Goal: Obtain resource: Download file/media

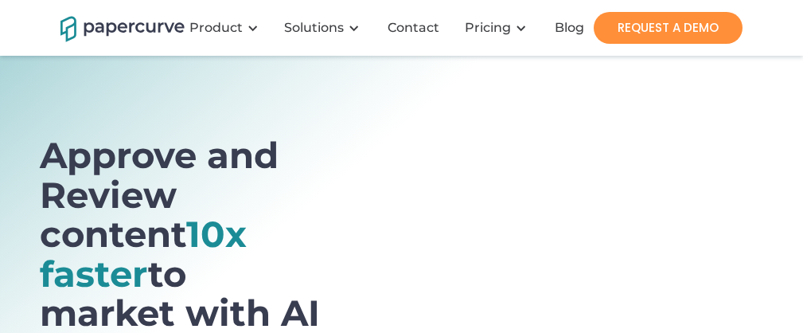
scroll to position [5205, 0]
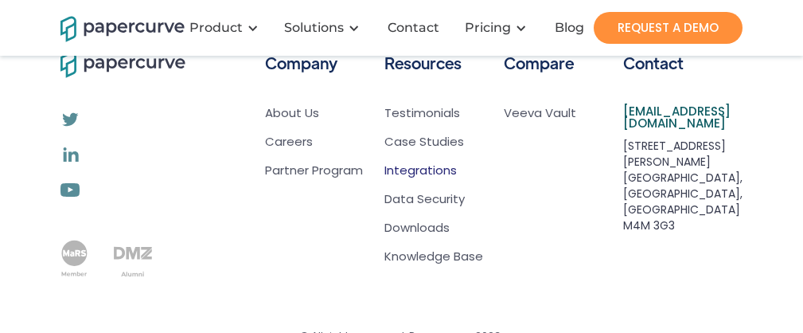
click at [431, 162] on link "Integrations" at bounding box center [420, 170] width 72 height 16
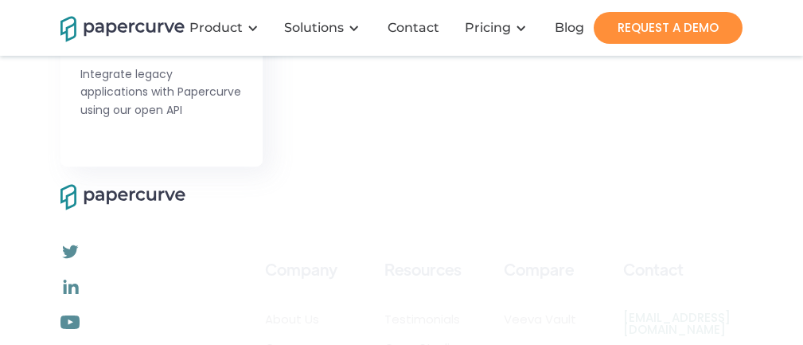
scroll to position [3638, 0]
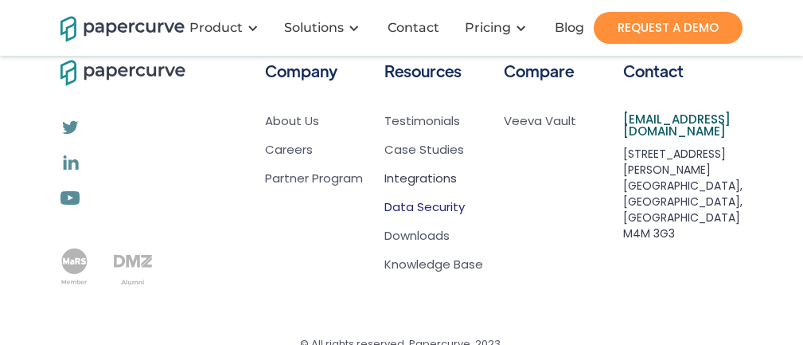
click at [409, 199] on link "Data Security" at bounding box center [424, 207] width 80 height 16
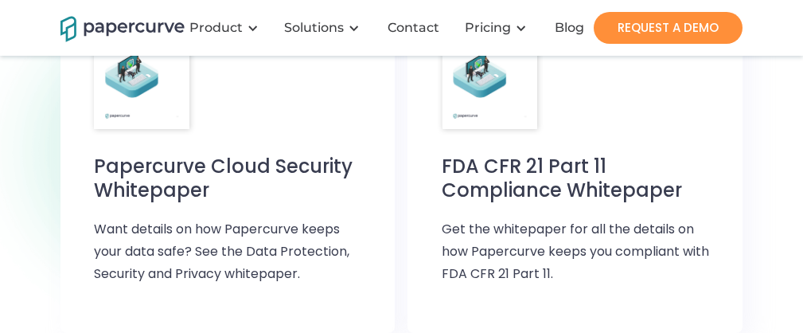
scroll to position [1635, 0]
click at [166, 154] on h6 "Papercurve Cloud Security Whitepaper" at bounding box center [228, 178] width 268 height 48
click at [516, 159] on h6 "FDA CFR 21 Part 11 Compliance Whitepaper" at bounding box center [576, 178] width 268 height 48
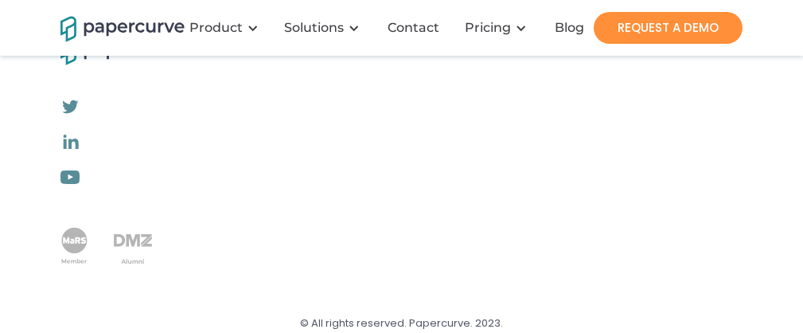
scroll to position [2851, 0]
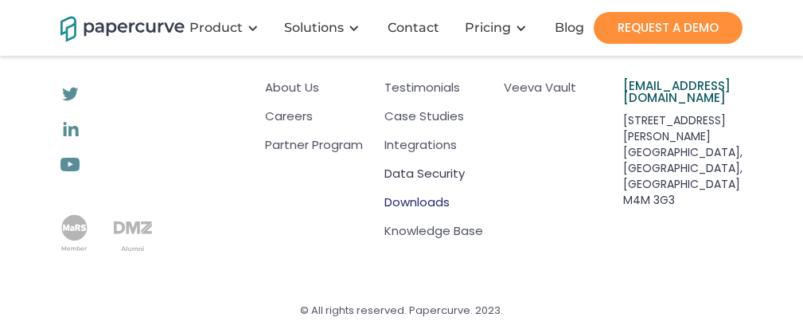
click at [407, 194] on link "Downloads" at bounding box center [416, 202] width 65 height 16
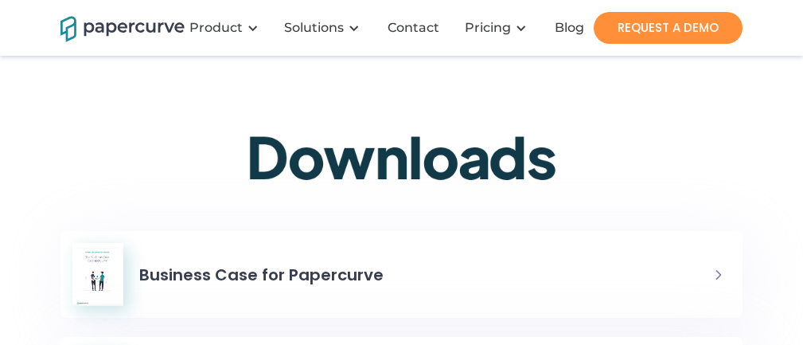
scroll to position [144, 0]
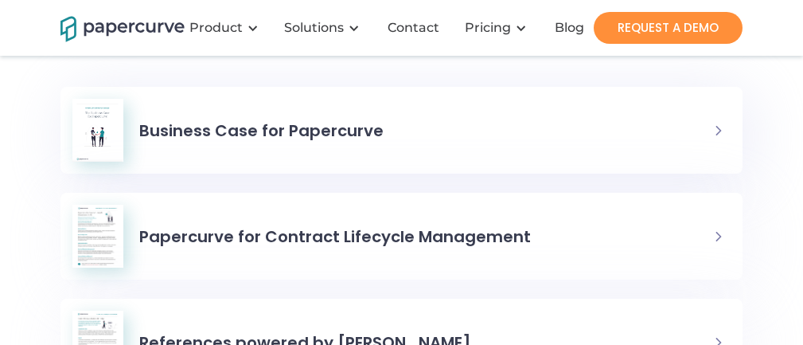
click at [297, 131] on h6 "Business Case for Papercurve" at bounding box center [261, 130] width 244 height 29
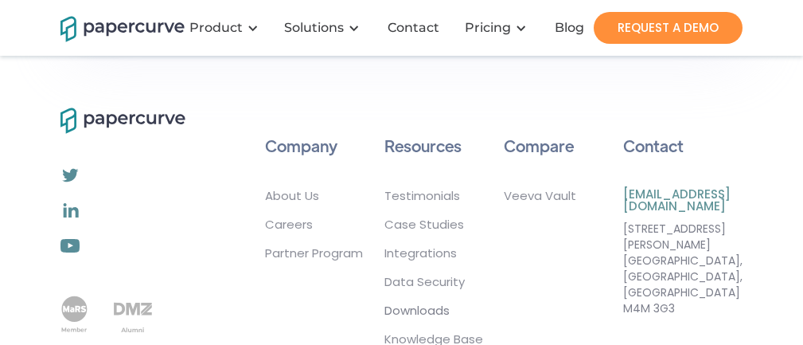
scroll to position [1211, 0]
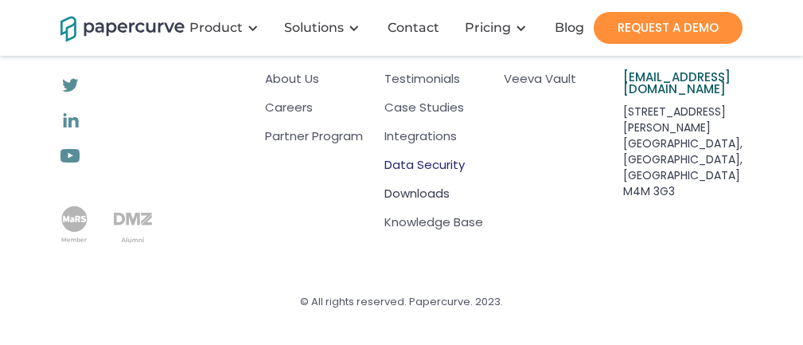
click at [396, 164] on link "Data Security" at bounding box center [424, 165] width 80 height 16
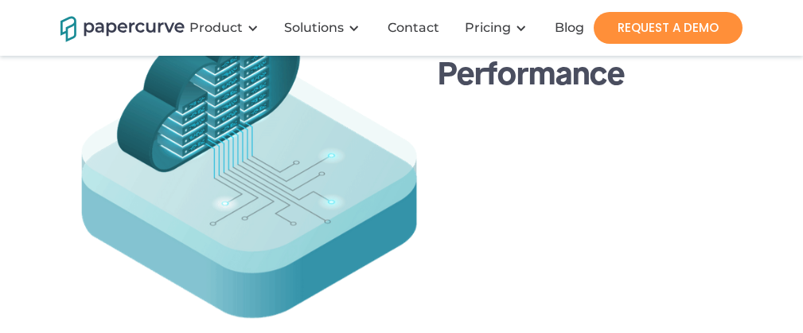
scroll to position [1490, 0]
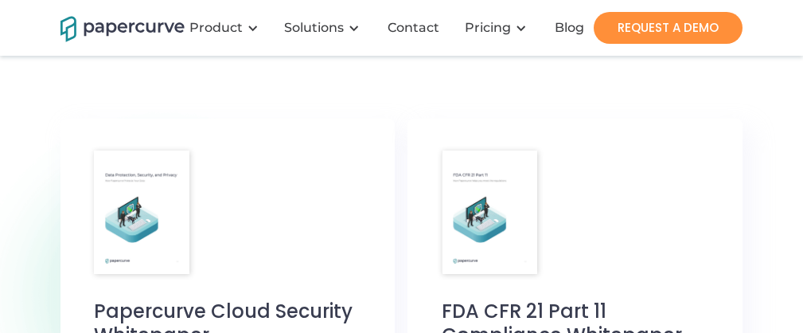
click at [142, 199] on img at bounding box center [141, 211] width 95 height 123
